Goal: Entertainment & Leisure: Consume media (video, audio)

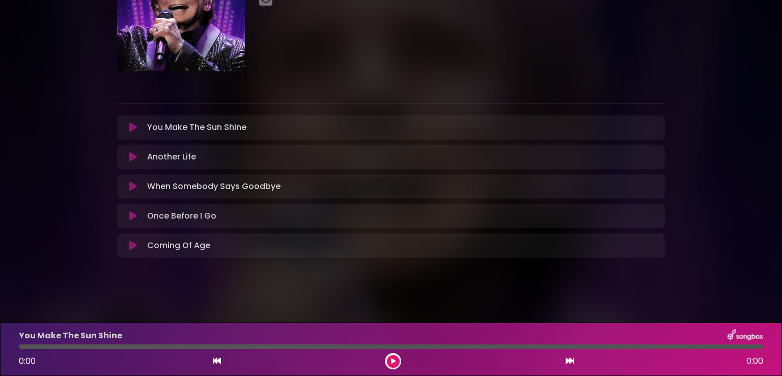
click at [128, 129] on button at bounding box center [133, 127] width 20 height 10
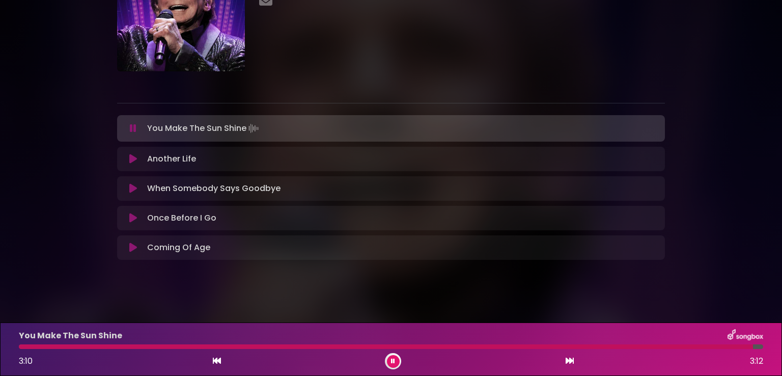
click at [391, 363] on button at bounding box center [393, 361] width 13 height 13
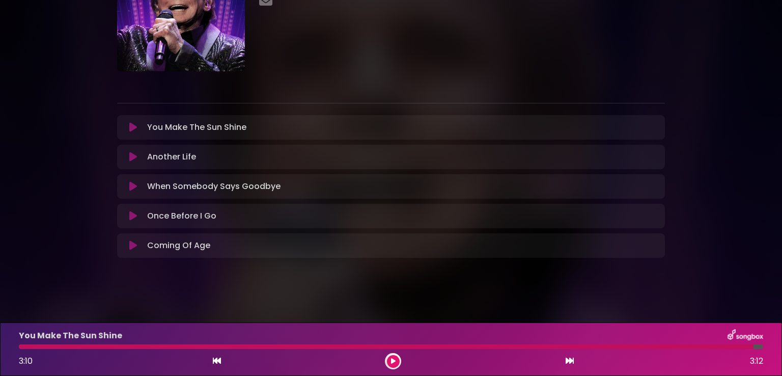
drag, startPoint x: 21, startPoint y: 358, endPoint x: 2, endPoint y: 361, distance: 19.2
click at [2, 361] on div "You Make The Sun Shine 3:10 3:12" at bounding box center [391, 348] width 782 height 53
drag, startPoint x: 35, startPoint y: 342, endPoint x: 24, endPoint y: 348, distance: 11.9
click at [26, 347] on div "You Make The Sun Shine 3:10 3:12" at bounding box center [391, 349] width 757 height 40
click at [20, 349] on div "You Make The Sun Shine 3:10 3:12" at bounding box center [391, 349] width 757 height 40
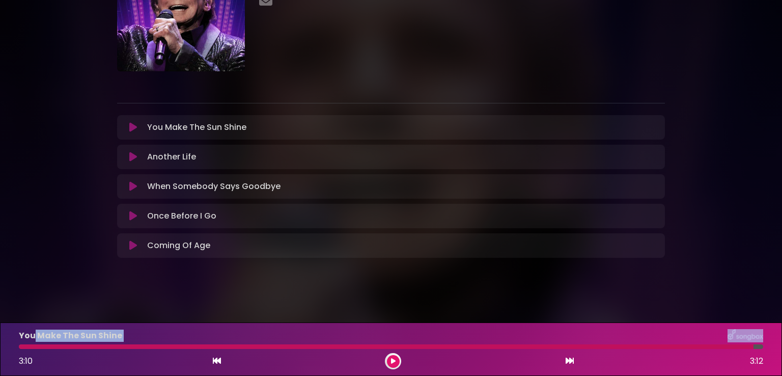
click at [20, 347] on div at bounding box center [386, 346] width 735 height 5
click at [388, 359] on button at bounding box center [393, 361] width 13 height 13
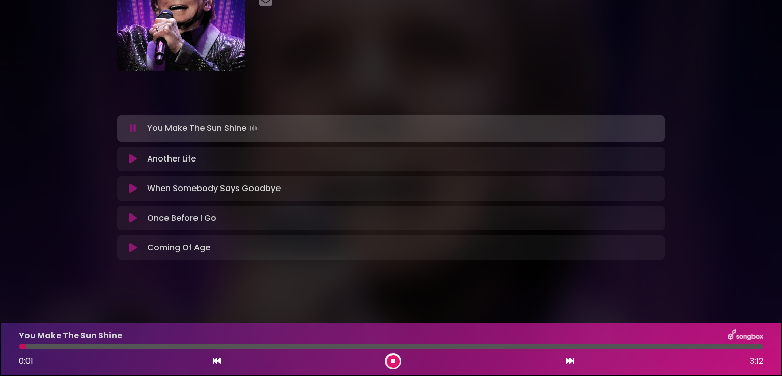
click at [389, 361] on button at bounding box center [393, 361] width 13 height 13
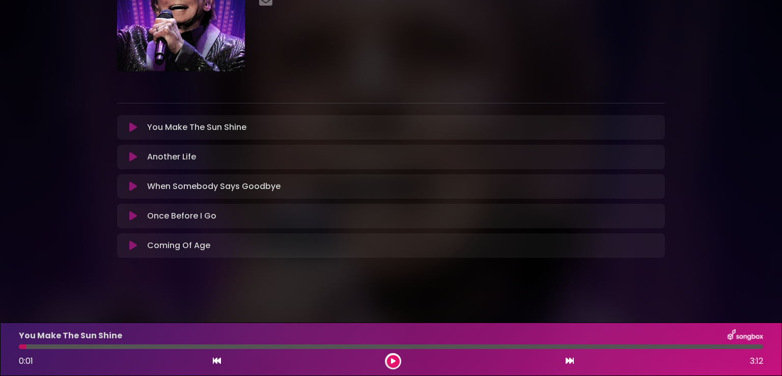
click at [390, 362] on button at bounding box center [393, 361] width 13 height 13
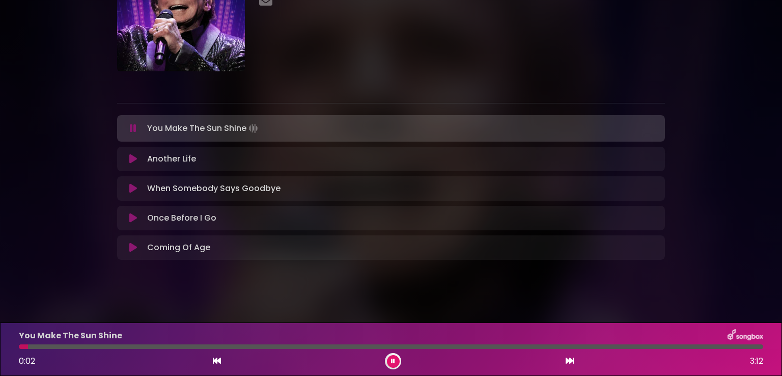
drag, startPoint x: 26, startPoint y: 347, endPoint x: 4, endPoint y: 348, distance: 22.9
click at [4, 348] on div "You Make The Sun Shine 0:02 3:12" at bounding box center [391, 348] width 782 height 53
click at [389, 361] on button at bounding box center [393, 361] width 13 height 13
